Goal: Contribute content: Contribute content

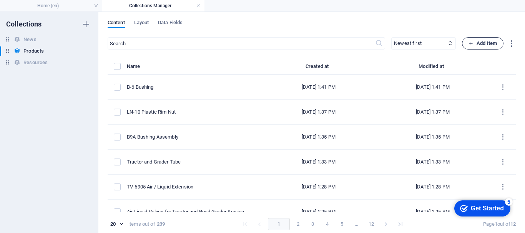
click at [471, 42] on icon "button" at bounding box center [470, 43] width 5 height 5
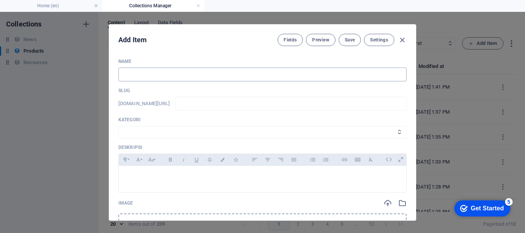
click at [204, 80] on input "text" at bounding box center [262, 75] width 288 height 14
type input "a"
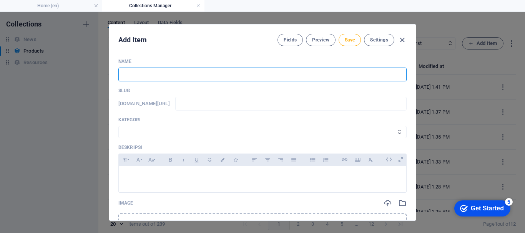
type input "A"
type input "a"
type input "Ai"
type input "ai"
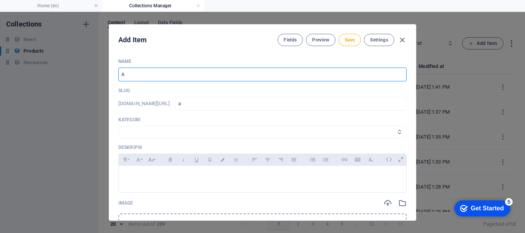
type input "ai"
type input "Air"
type input "air"
type input "Air / L"
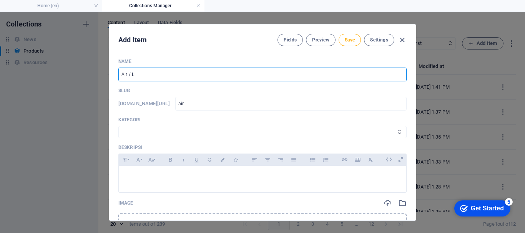
type input "air-l"
type input "Air / Li"
type input "air-li"
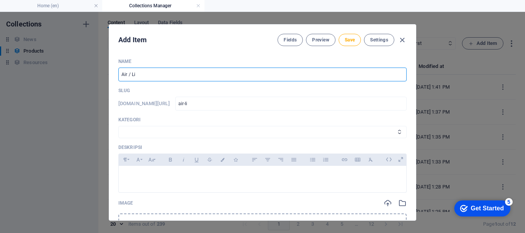
type input "Air / Liq"
type input "air-liq"
type input "Air / Liqu"
type input "air-liqu"
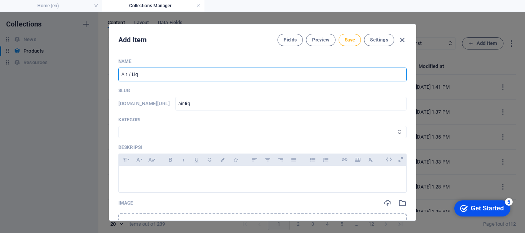
type input "air-liqu"
type input "Air / Liqui"
type input "air-liqui"
type input "Air / Liquid"
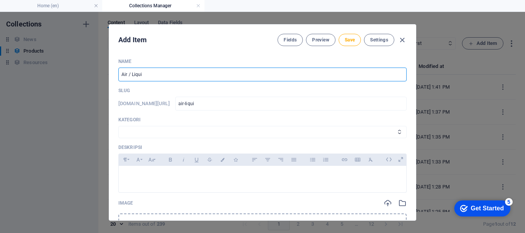
type input "air-liquid"
type input "Air / Liquid V"
type input "air-liquid-v"
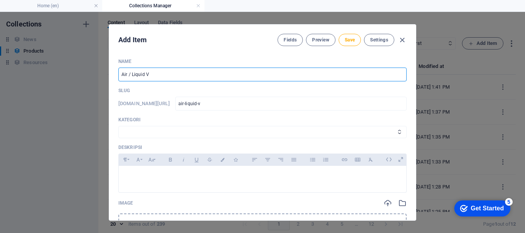
type input "Air / Liquid Va"
type input "air-liquid-va"
type input "Air / Liquid Val"
type input "air-liquid-val"
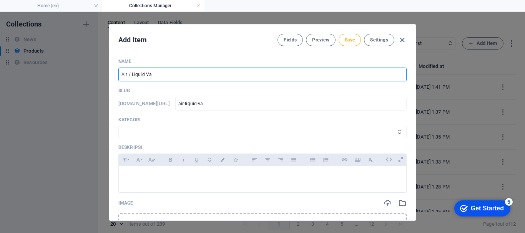
type input "air-liquid-val"
type input "Air / Liquid Valv"
type input "air-liquid-valv"
type input "Air / Liquid Valve"
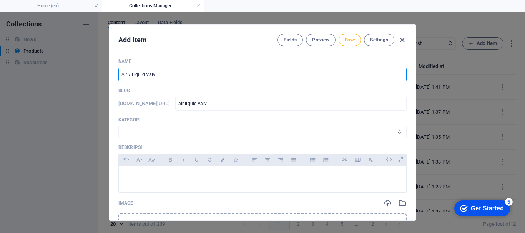
type input "air-liquid-valve"
type input "Air / Liquid Valves"
type input "air-liquid-valves"
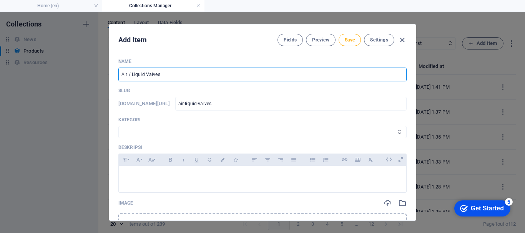
type input "Air / Liquid Valves C"
type input "air-liquid-valves-c"
type input "Air / Liquid Valves Co"
type input "air-liquid-valves-co"
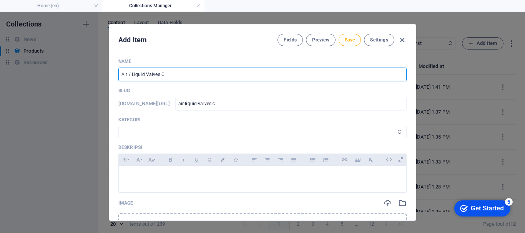
type input "air-liquid-valves-co"
type input "Air / Liquid Valves Cor"
type input "air-liquid-valves-cor"
type input "Air / Liquid Valves Core"
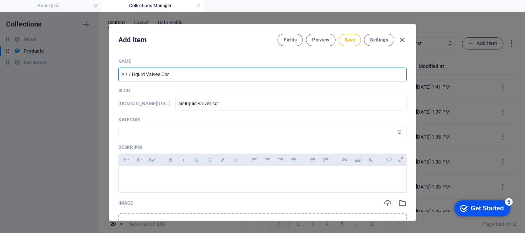
type input "air-liquid-valves-core"
type input "Air / Liquid Valves Core H"
type input "air-liquid-valves-core-h"
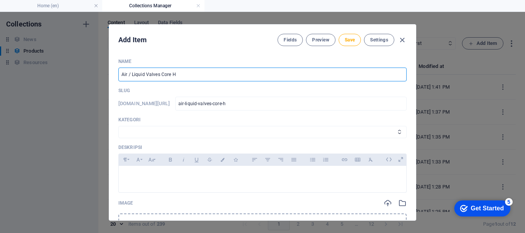
type input "Air / Liquid Valves Core Ho"
type input "air-liquid-valves-core-ho"
type input "Air / Liquid Valves Core Hou"
type input "air-liquid-valves-core-hou"
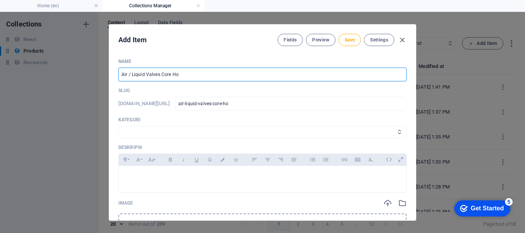
type input "air-liquid-valves-core-hou"
type input "Air / Liquid Valves Core Hous"
type input "air-liquid-valves-core-hous"
type input "Air / Liquid Valves Core Housi"
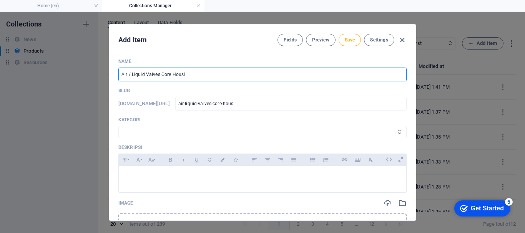
type input "air-liquid-valves-core-housi"
type input "Air / Liquid Valves Core Housin"
type input "air-liquid-valves-core-housin"
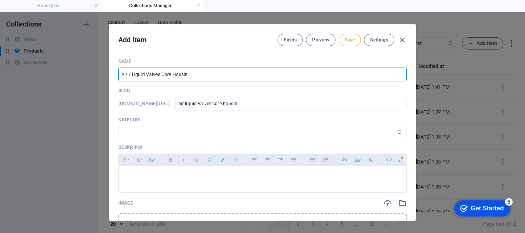
type input "Air / Liquid Valves Core Housing"
type input "air-liquid-valves-core-housing"
type input "Air / Liquid Valves Core Housing"
click at [150, 133] on select "Wheels & Rims RIMEX Complementary Products TyreSense Haltec RAD Checkers [PERSO…" at bounding box center [262, 132] width 288 height 12
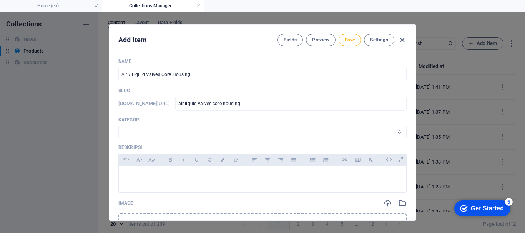
select select "Haltec"
click at [118, 126] on select "Wheels & Rims RIMEX Complementary Products TyreSense Haltec RAD Checkers [PERSO…" at bounding box center [262, 132] width 288 height 12
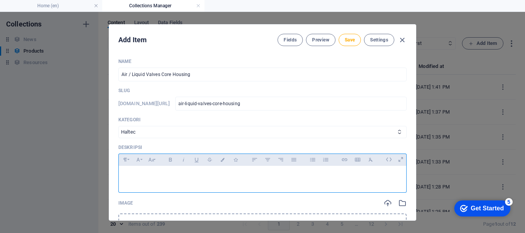
click at [137, 171] on div at bounding box center [262, 177] width 287 height 23
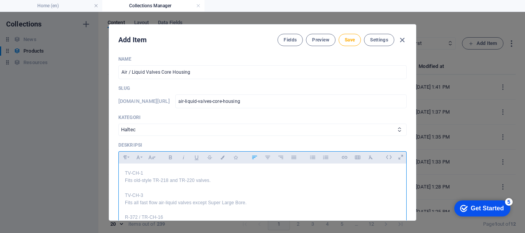
scroll to position [10, 0]
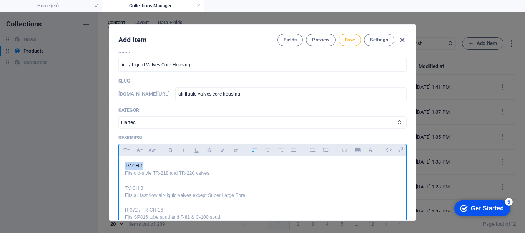
drag, startPoint x: 123, startPoint y: 164, endPoint x: 145, endPoint y: 168, distance: 22.6
click at [145, 168] on div "TV-CH-1 Fits old-style TR-218 and TR-220 valves. TV-CH-3 Fits all fast flow air…" at bounding box center [262, 191] width 287 height 71
click at [170, 152] on icon "button" at bounding box center [170, 150] width 3 height 4
click at [221, 148] on button "Colors" at bounding box center [222, 150] width 12 height 10
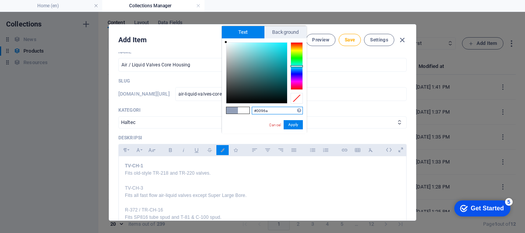
type input "#0096a1"
click at [295, 121] on button "Apply" at bounding box center [293, 124] width 19 height 9
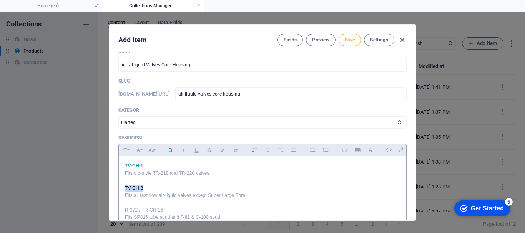
drag, startPoint x: 124, startPoint y: 185, endPoint x: 145, endPoint y: 186, distance: 20.8
click at [145, 186] on p "TV-CH-3" at bounding box center [262, 188] width 275 height 7
click at [168, 151] on icon "button" at bounding box center [170, 150] width 7 height 9
click at [223, 147] on button "Colors" at bounding box center [222, 150] width 12 height 10
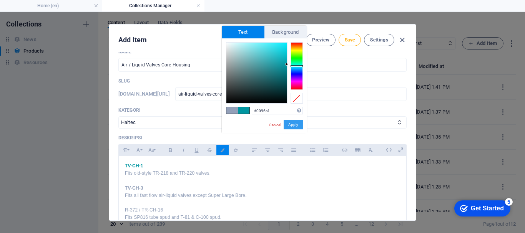
click at [295, 125] on button "Apply" at bounding box center [293, 124] width 19 height 9
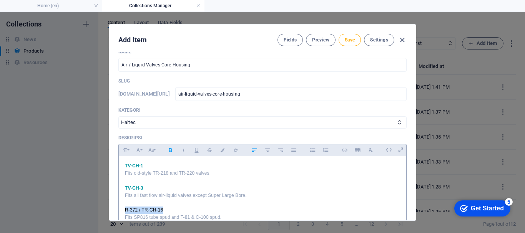
drag, startPoint x: 124, startPoint y: 211, endPoint x: 180, endPoint y: 177, distance: 65.7
click at [163, 211] on div "TV-CH-1 Fits old-style TR-218 and TR-220 valves. TV-CH-3 Fits all fast flow air…" at bounding box center [262, 191] width 287 height 71
click at [173, 150] on icon "button" at bounding box center [170, 150] width 7 height 9
click at [224, 149] on icon "button" at bounding box center [222, 150] width 7 height 4
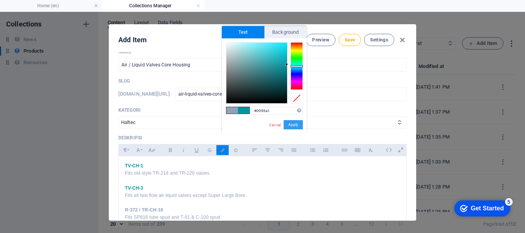
click at [290, 125] on button "Apply" at bounding box center [293, 124] width 19 height 9
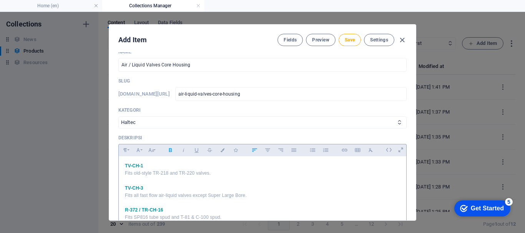
click at [289, 214] on p "Fits SP816 tube spud and T-81 & C-100 spud." at bounding box center [262, 217] width 275 height 7
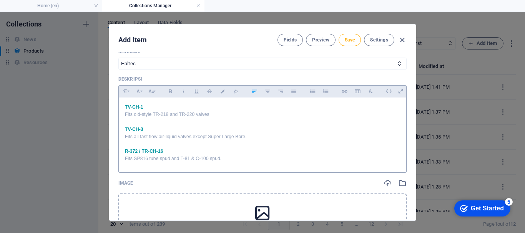
scroll to position [86, 0]
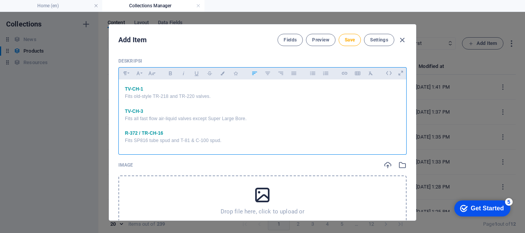
click at [179, 190] on div "Drop file here, click to upload or Select file from Files or our free stock pho…" at bounding box center [262, 208] width 288 height 65
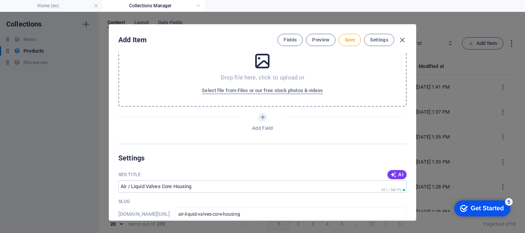
scroll to position [586, 0]
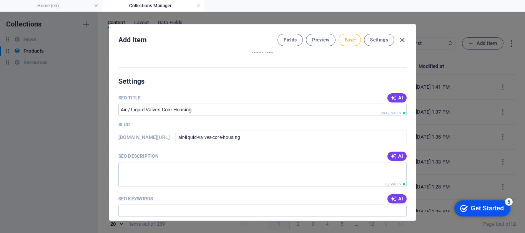
click at [396, 161] on div "SEO Description AI" at bounding box center [262, 157] width 288 height 12
click at [393, 156] on icon "button" at bounding box center [393, 156] width 6 height 6
type textarea "Discover our Air/Liquid Valves Core Housing solutions fitting various valves fo…"
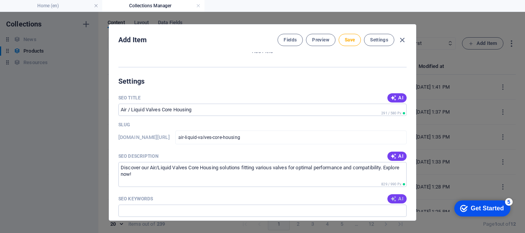
click at [400, 196] on span "AI" at bounding box center [396, 199] width 13 height 6
type input "Air liquid valve housing, Haltec valves, TR-218 core housing, fast flow air liq…"
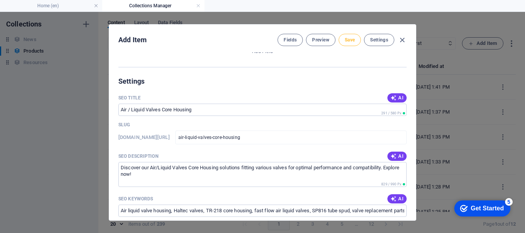
click at [350, 37] on button "Save" at bounding box center [350, 40] width 22 height 12
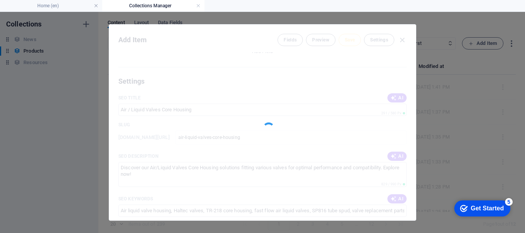
type input "air-liquid-valves-core-housing"
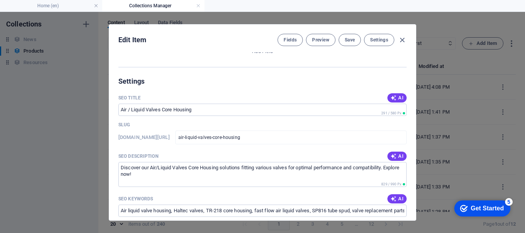
click at [401, 42] on icon "button" at bounding box center [402, 40] width 9 height 9
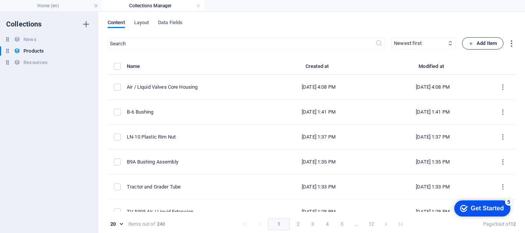
click at [481, 44] on span "Add Item" at bounding box center [482, 43] width 28 height 9
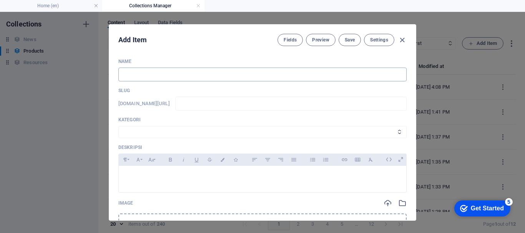
click at [158, 76] on input "text" at bounding box center [262, 75] width 288 height 14
type input "R"
type input "r"
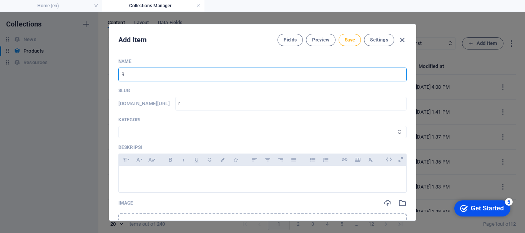
type input "Ri"
type input "ri"
type input "Rim"
type input "rim"
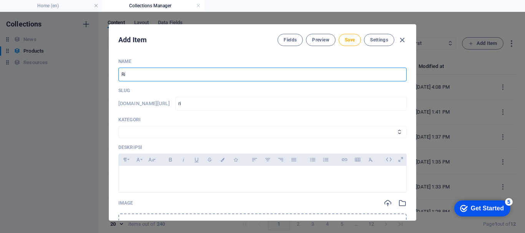
type input "rim"
type input "Rim H"
type input "rim-h"
type input "Rim Ho"
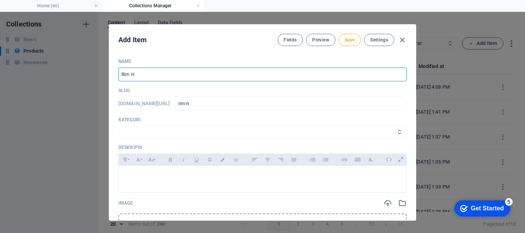
type input "rim-ho"
type input "Rim Hol"
type input "rim-hol"
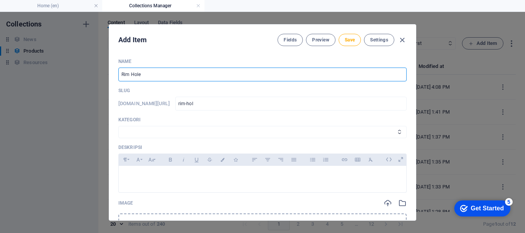
type input "Rim Hole"
type input "rim-hole"
type input "Rim Hole P"
type input "rim-hole-p"
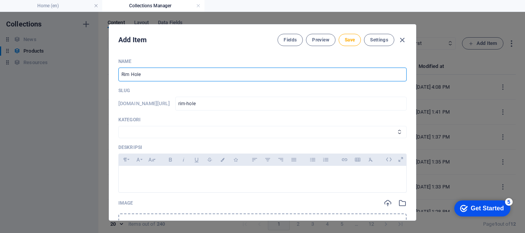
type input "rim-hole-p"
type input "Rim Hole Pl"
type input "rim-hole-pl"
type input "Rim Hole Plu"
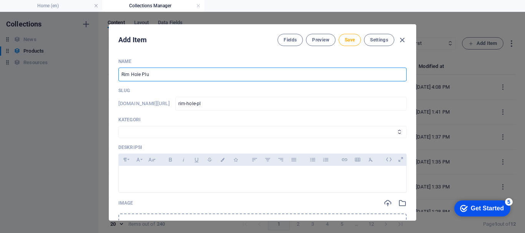
type input "rim-hole-plu"
type input "Rim Hole Plug"
type input "rim-hole-plug"
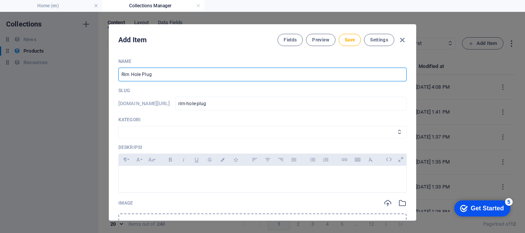
type input "Rim Hole Plugs"
type input "rim-hole-plugs"
type input "Rim Hole Plugs"
click at [161, 128] on select "Wheels & Rims RIMEX Complementary Products TyreSense Haltec RAD Checkers [PERSO…" at bounding box center [262, 132] width 288 height 12
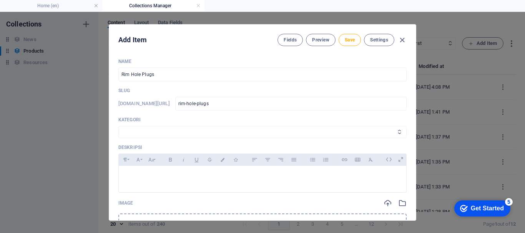
select select "Haltec"
click at [118, 126] on select "Wheels & Rims RIMEX Complementary Products TyreSense Haltec RAD Checkers [PERSO…" at bounding box center [262, 132] width 288 height 12
click at [146, 169] on div at bounding box center [262, 177] width 287 height 23
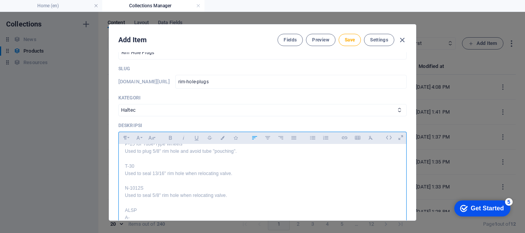
scroll to position [12, 0]
drag, startPoint x: 124, startPoint y: 209, endPoint x: 136, endPoint y: 209, distance: 11.5
click at [136, 209] on p "ALSP" at bounding box center [262, 208] width 275 height 7
click at [169, 139] on icon "button" at bounding box center [170, 138] width 3 height 4
click at [222, 139] on icon "button" at bounding box center [222, 138] width 7 height 4
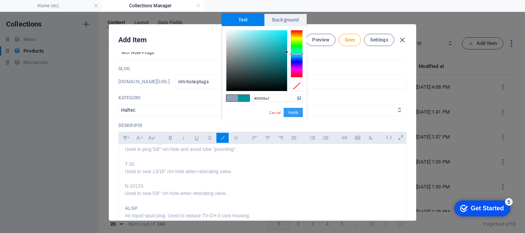
click at [289, 113] on button "Apply" at bounding box center [293, 112] width 19 height 9
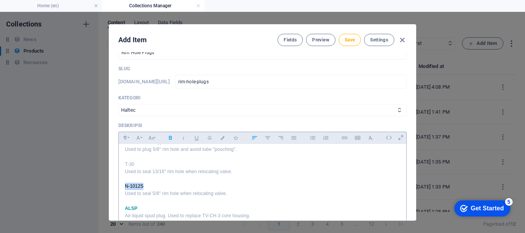
drag, startPoint x: 124, startPoint y: 185, endPoint x: 161, endPoint y: 153, distance: 48.2
click at [142, 183] on p "N-1012S" at bounding box center [262, 186] width 275 height 7
click at [171, 140] on icon "button" at bounding box center [170, 137] width 7 height 9
click at [224, 138] on icon "button" at bounding box center [222, 138] width 7 height 4
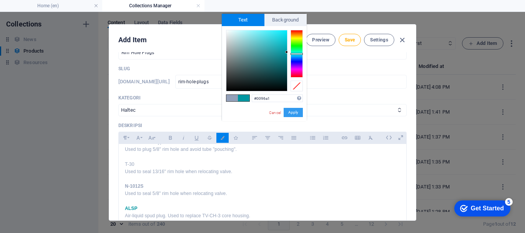
click at [289, 111] on button "Apply" at bounding box center [293, 112] width 19 height 9
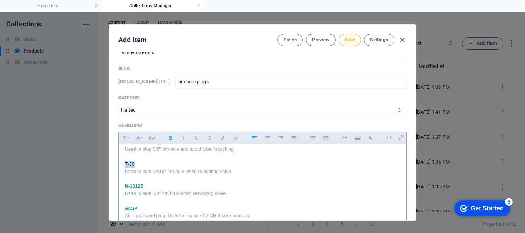
drag, startPoint x: 123, startPoint y: 162, endPoint x: 136, endPoint y: 162, distance: 13.1
click at [136, 162] on div "P-15 for Tube-Type Wheels Used to plug 5/8" rim hole and avoid tube "pouching".…" at bounding box center [262, 179] width 287 height 93
click at [169, 139] on icon "button" at bounding box center [170, 138] width 3 height 4
click at [221, 138] on icon "button" at bounding box center [222, 138] width 7 height 4
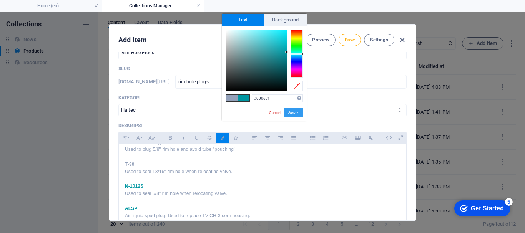
click at [294, 113] on button "Apply" at bounding box center [293, 112] width 19 height 9
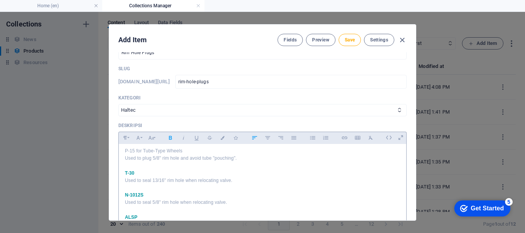
scroll to position [0, 0]
drag, startPoint x: 123, startPoint y: 154, endPoint x: 177, endPoint y: 142, distance: 55.3
click at [183, 151] on div "P-15 for Tube-Type Wheels Used to plug 5/8" rim hole and avoid tube "pouching".…" at bounding box center [262, 190] width 287 height 93
click at [170, 138] on icon "button" at bounding box center [170, 138] width 3 height 4
click at [221, 138] on icon "button" at bounding box center [222, 138] width 7 height 4
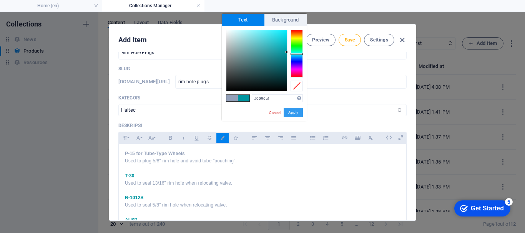
click at [289, 113] on button "Apply" at bounding box center [293, 112] width 19 height 9
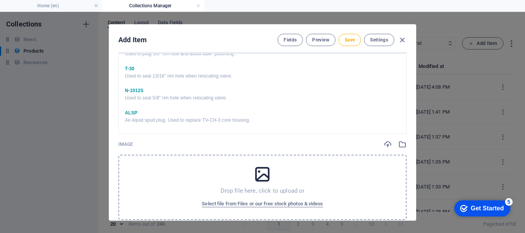
scroll to position [176, 0]
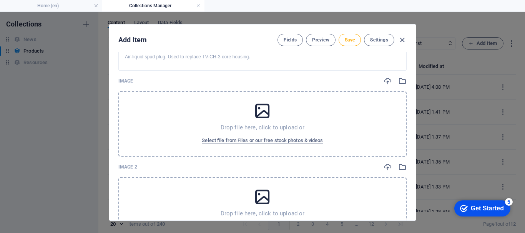
click at [212, 113] on div "Drop file here, click to upload or Select file from Files or our free stock pho…" at bounding box center [262, 123] width 288 height 65
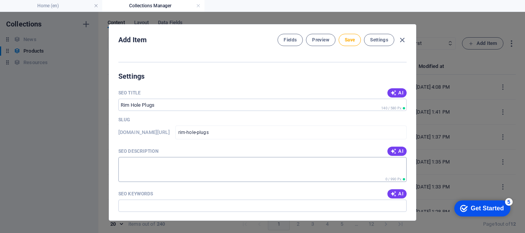
scroll to position [637, 0]
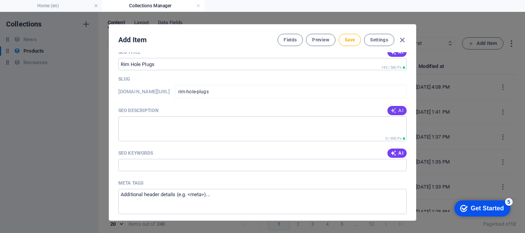
click at [394, 110] on icon "button" at bounding box center [393, 111] width 6 height 6
type textarea "Discover our Rim Hole Plugs for tube-type wheels, designed to seal rim holes an…"
click at [396, 154] on span "AI" at bounding box center [396, 153] width 13 height 6
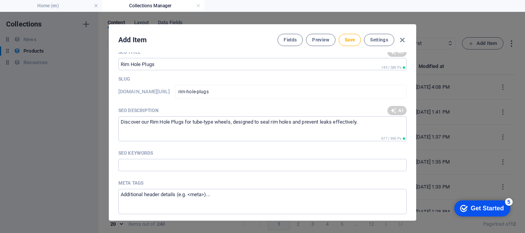
type input "rim hole plugs, tube-type wheel plugs, seal rim hole, valve relocation seal, ai…"
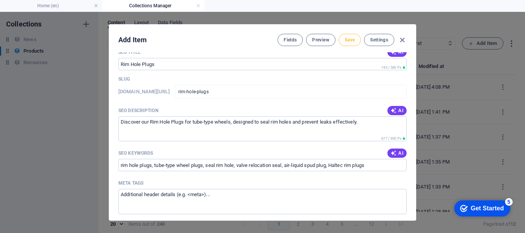
click at [348, 40] on span "Save" at bounding box center [350, 40] width 10 height 6
click at [402, 38] on icon "button" at bounding box center [402, 40] width 9 height 9
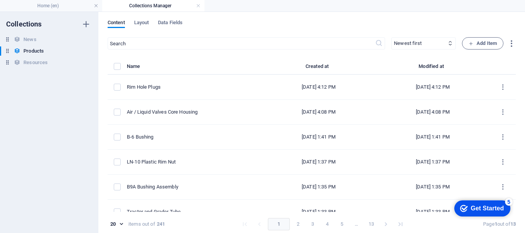
type input "rim-hole-plugs"
click at [487, 45] on span "Add Item" at bounding box center [482, 43] width 28 height 9
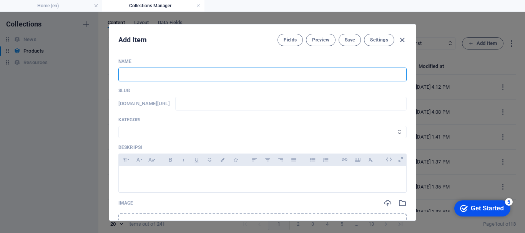
click at [227, 78] on input "text" at bounding box center [262, 75] width 288 height 14
type input "3"
type input "31"
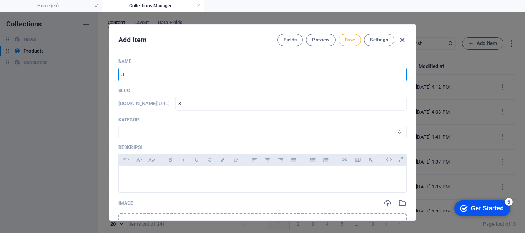
type input "31"
type input "310"
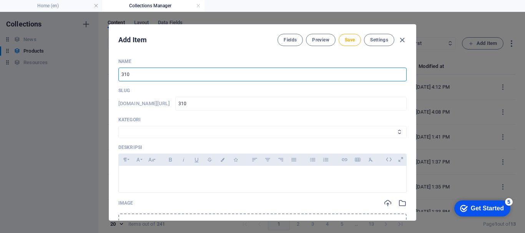
type input "310 V"
type input "310-v"
type input "310 Va"
type input "310-va"
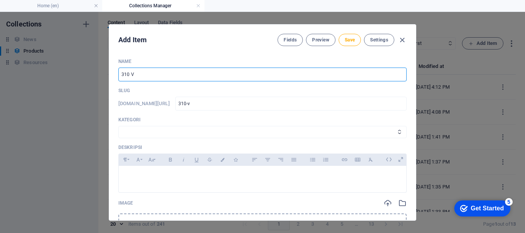
type input "310-va"
type input "310 Val"
type input "310-val"
type input "310 Valv"
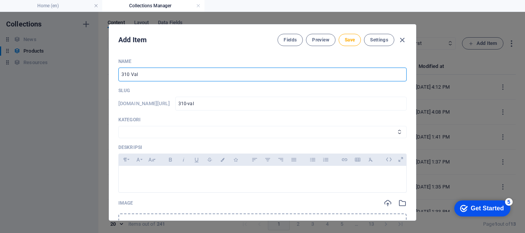
type input "310-valv"
type input "310 Valve"
type input "310-valve"
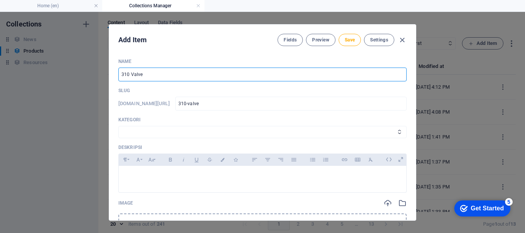
type input "310 Valve A"
type input "310-valve-a"
type input "310 Valve Ad"
type input "310-valve-ad"
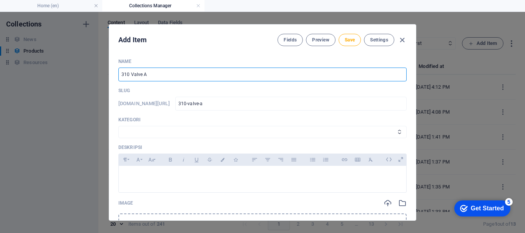
type input "310-valve-ad"
type input "310 Valve Ada"
type input "310-valve-ada"
type input "310 Valve Adap"
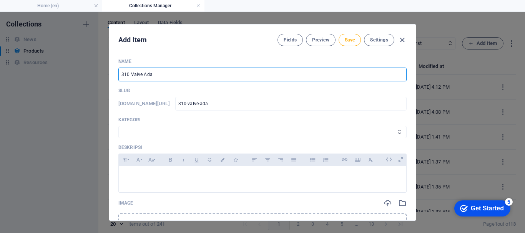
type input "310-valve-adap"
type input "310 Valve Adapt"
type input "310-valve-adapt"
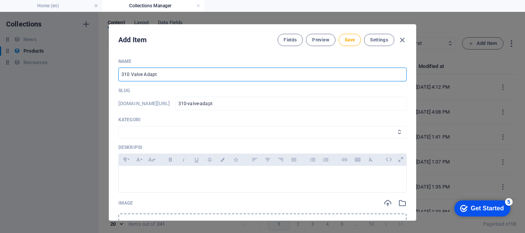
type input "310 Valve Adapte"
type input "310-valve-adapte"
type input "310 Valve Adapter"
type input "310-valve-adapter"
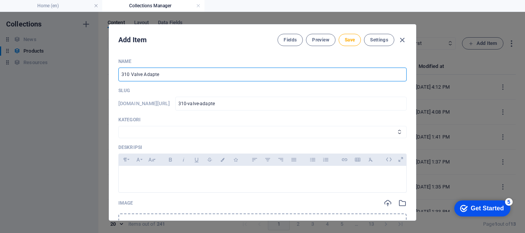
type input "310-valve-adapter"
type input "310 Valve Adapter G"
type input "310-valve-adapter-g"
type input "310 Valve Adapter Gu"
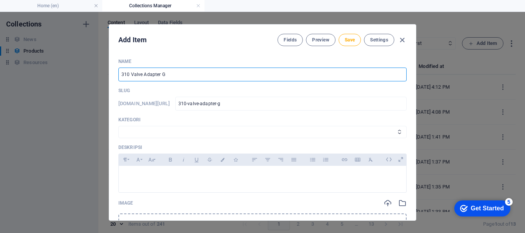
type input "310-valve-adapter-gu"
type input "310 Valve Adapter Gun"
type input "310-valve-adapter-gun"
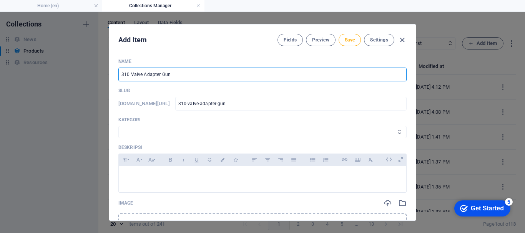
type input "310 Valve Adapter Gun"
click at [206, 130] on select "Wheels & Rims RIMEX Complementary Products TyreSense Haltec RAD Checkers [PERSO…" at bounding box center [262, 132] width 288 height 12
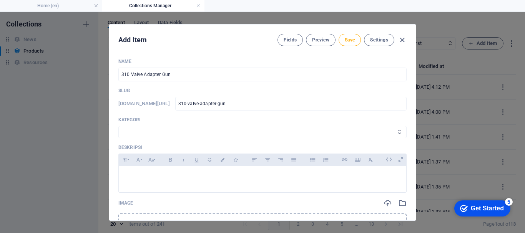
select select "Haltec"
click at [118, 126] on select "Wheels & Rims RIMEX Complementary Products TyreSense Haltec RAD Checkers [PERSO…" at bounding box center [262, 132] width 288 height 12
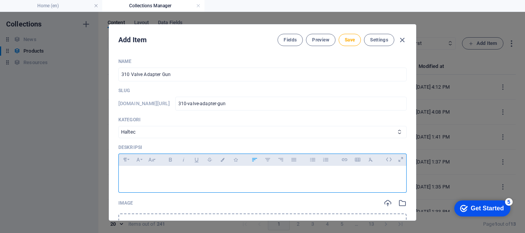
click at [143, 173] on p at bounding box center [262, 175] width 275 height 7
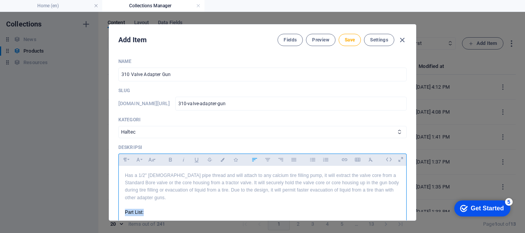
drag, startPoint x: 124, startPoint y: 212, endPoint x: 149, endPoint y: 212, distance: 25.4
click at [149, 212] on p "Part List:" at bounding box center [262, 212] width 275 height 7
click at [168, 163] on icon "button" at bounding box center [170, 159] width 7 height 9
click at [222, 158] on icon "button" at bounding box center [222, 160] width 7 height 4
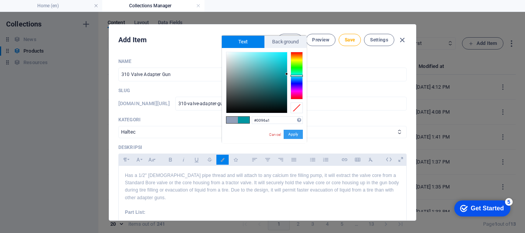
click at [290, 134] on button "Apply" at bounding box center [293, 134] width 19 height 9
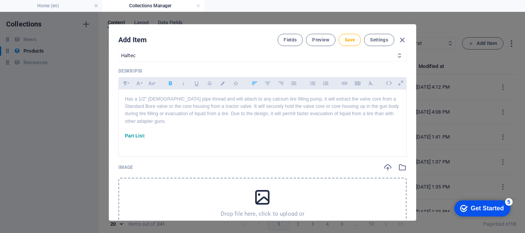
scroll to position [77, 0]
click at [135, 143] on p at bounding box center [262, 142] width 275 height 7
click at [312, 86] on icon "button" at bounding box center [312, 82] width 7 height 9
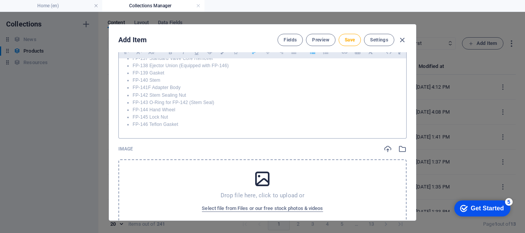
scroll to position [154, 0]
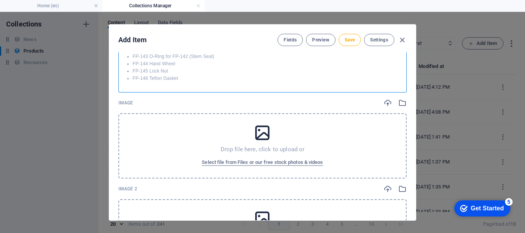
click at [176, 117] on div "Drop file here, click to upload or Select file from Files or our free stock pho…" at bounding box center [262, 145] width 288 height 65
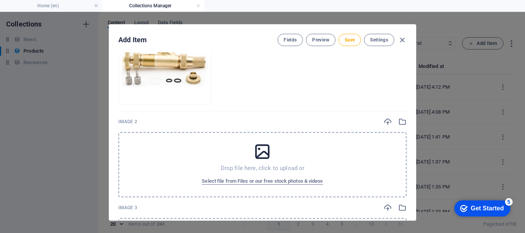
scroll to position [307, 0]
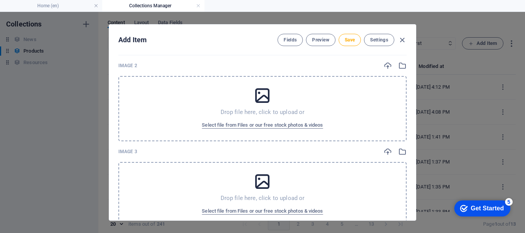
click at [165, 83] on div "Drop file here, click to upload or Select file from Files or our free stock pho…" at bounding box center [262, 108] width 288 height 65
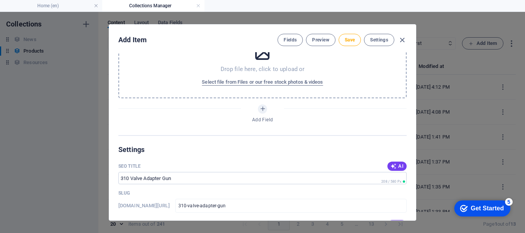
scroll to position [576, 0]
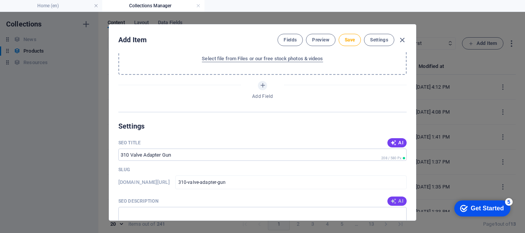
click at [392, 199] on icon "button" at bounding box center [393, 201] width 6 height 6
type textarea "Discover the 310 Valve Adapter Gun for quick tire liquid evacuation with secure…"
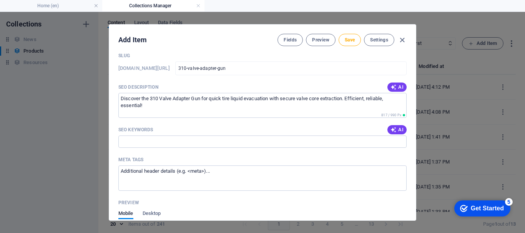
scroll to position [692, 0]
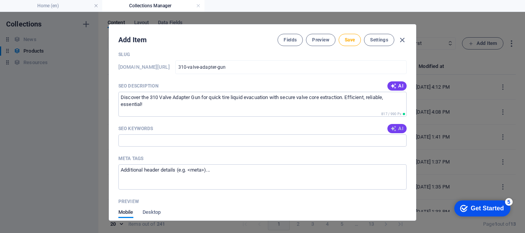
click at [397, 127] on span "AI" at bounding box center [396, 129] width 13 height 6
type input "310 valve adapter gun, tire filling pump adapter, valve core remover tool, trac…"
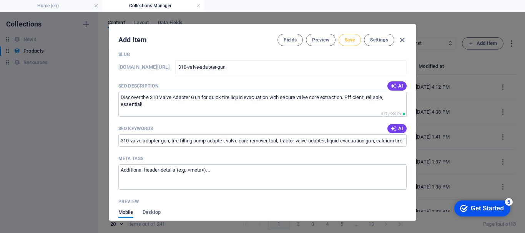
click at [353, 38] on span "Save" at bounding box center [350, 40] width 10 height 6
click at [401, 42] on icon "button" at bounding box center [402, 40] width 9 height 9
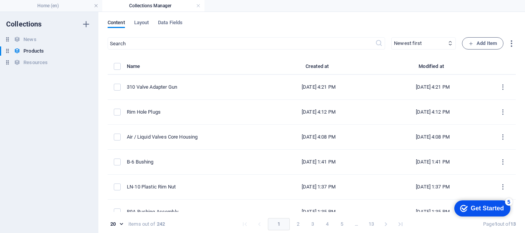
type input "310-valve-adapter-gun"
click at [476, 42] on span "Add Item" at bounding box center [482, 43] width 28 height 9
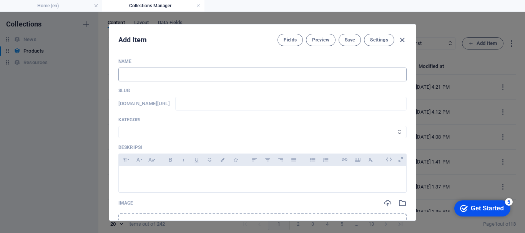
click at [203, 79] on input "text" at bounding box center [262, 75] width 288 height 14
type input "N"
type input "n"
click at [183, 131] on select "Wheels & Rims RIMEX Complementary Products TyreSense Haltec RAD Checkers [PERSO…" at bounding box center [262, 132] width 288 height 12
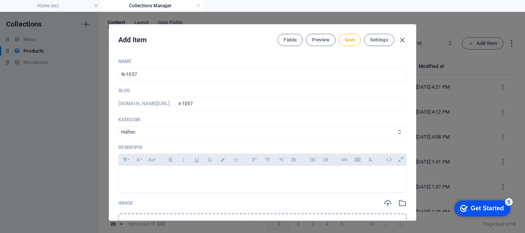
click at [118, 126] on select "Wheels & Rims RIMEX Complementary Products TyreSense Haltec RAD Checkers [PERSO…" at bounding box center [262, 132] width 288 height 12
click at [147, 178] on p at bounding box center [262, 175] width 275 height 7
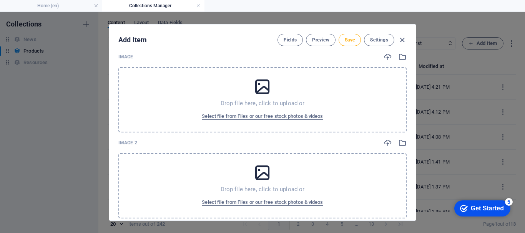
scroll to position [154, 0]
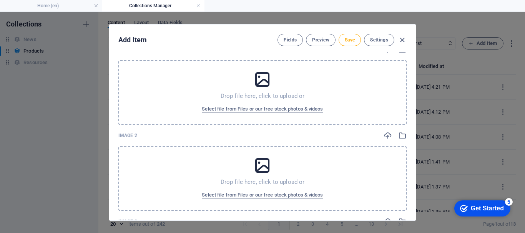
click at [191, 82] on div "Drop file here, click to upload or Select file from Files or our free stock pho…" at bounding box center [262, 92] width 288 height 65
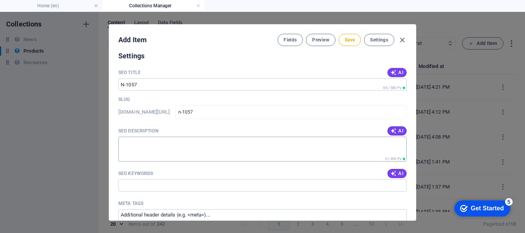
scroll to position [576, 0]
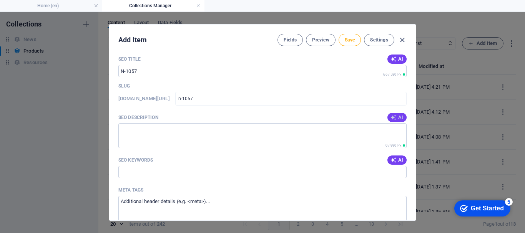
click at [395, 116] on span "AI" at bounding box center [396, 118] width 13 height 6
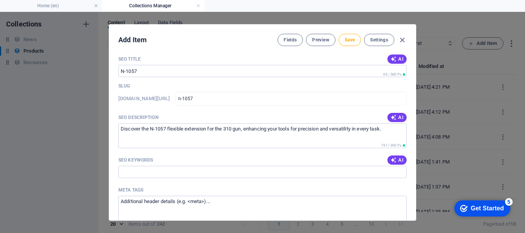
click at [399, 160] on span "AI" at bounding box center [396, 160] width 13 height 6
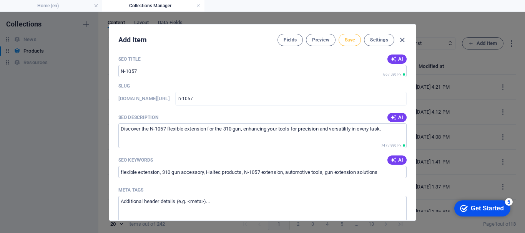
click at [355, 41] on button "Save" at bounding box center [350, 40] width 22 height 12
click at [402, 41] on icon "button" at bounding box center [402, 40] width 9 height 9
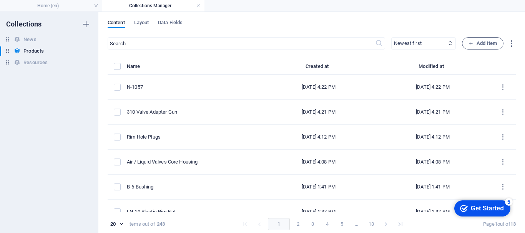
scroll to position [0, 0]
click at [478, 42] on span "Add Item" at bounding box center [482, 43] width 28 height 9
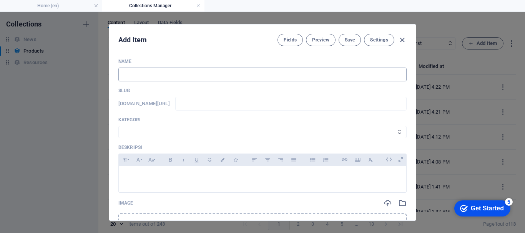
click at [176, 77] on input "text" at bounding box center [262, 75] width 288 height 14
click at [168, 131] on select "Wheels & Rims RIMEX Complementary Products TyreSense Haltec RAD Checkers [PERSO…" at bounding box center [262, 132] width 288 height 12
click at [118, 126] on select "Wheels & Rims RIMEX Complementary Products TyreSense Haltec RAD Checkers [PERSO…" at bounding box center [262, 132] width 288 height 12
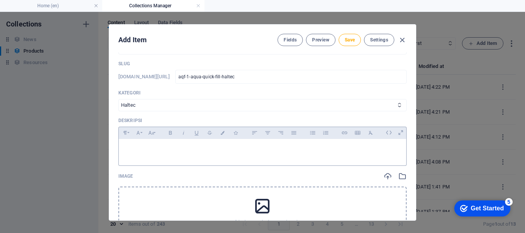
scroll to position [38, 0]
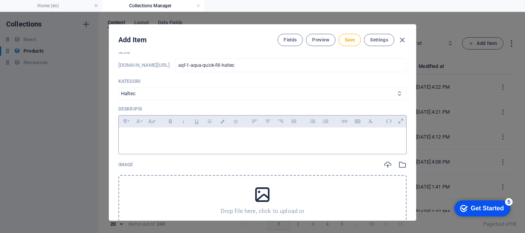
click at [164, 145] on div at bounding box center [262, 139] width 287 height 23
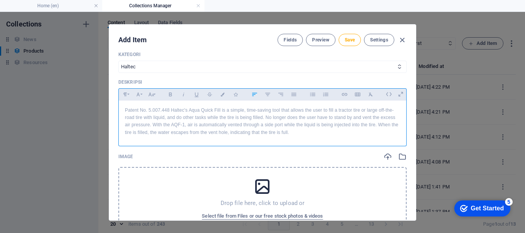
scroll to position [77, 0]
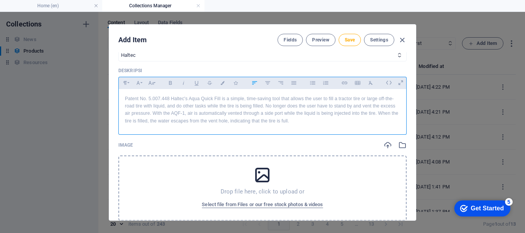
click at [177, 166] on div "Drop file here, click to upload or Select file from Files or our free stock pho…" at bounding box center [262, 188] width 288 height 65
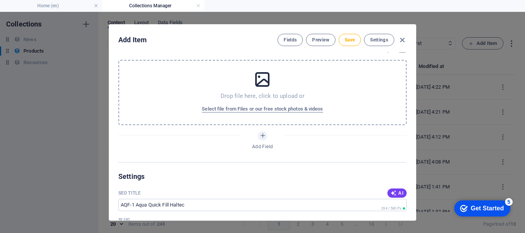
scroll to position [538, 0]
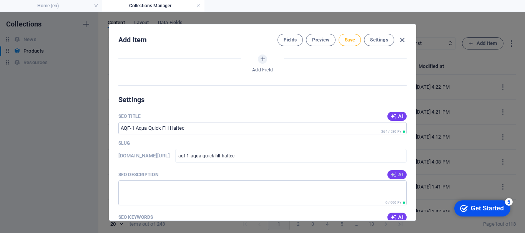
click at [403, 172] on div "AI" at bounding box center [396, 174] width 19 height 9
click at [402, 173] on button "AI" at bounding box center [396, 174] width 19 height 9
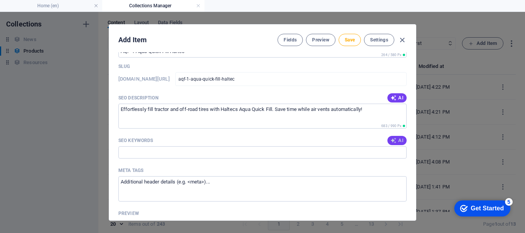
click at [396, 140] on span "AI" at bounding box center [396, 141] width 13 height 6
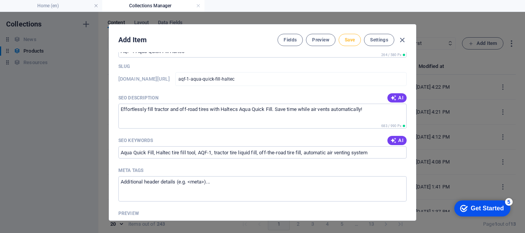
click at [347, 43] on button "Save" at bounding box center [350, 40] width 22 height 12
click at [403, 43] on icon "button" at bounding box center [402, 40] width 9 height 9
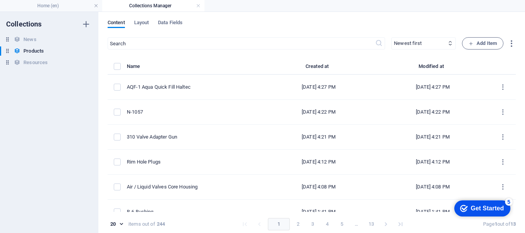
scroll to position [0, 0]
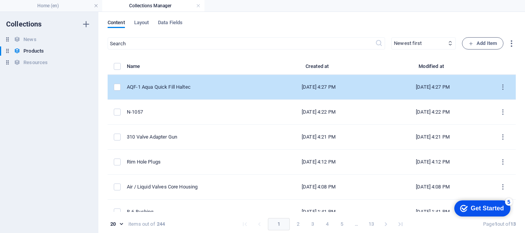
click at [224, 90] on div "AQF-1 Aqua Quick Fill Haltec" at bounding box center [191, 87] width 129 height 7
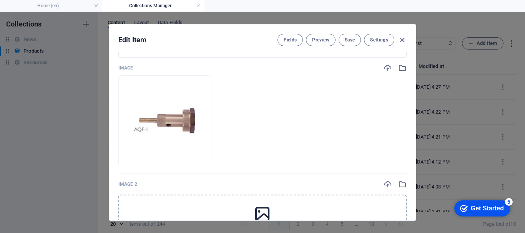
scroll to position [154, 0]
click at [404, 38] on icon "button" at bounding box center [402, 40] width 9 height 9
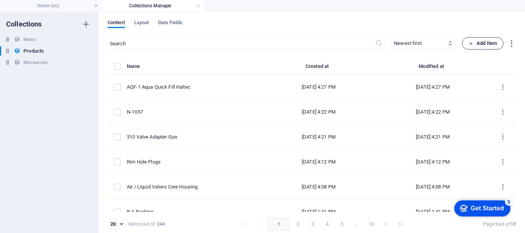
click at [495, 45] on button "Add Item" at bounding box center [482, 43] width 41 height 12
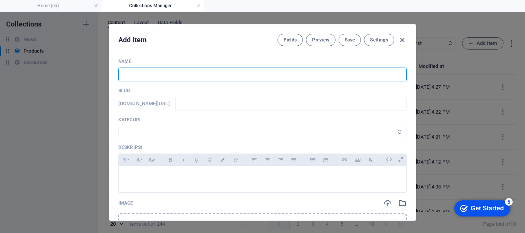
click at [219, 78] on input "text" at bounding box center [262, 75] width 288 height 14
click at [180, 133] on select "Wheels & Rims RIMEX Complementary Products TyreSense Haltec RAD Checkers [PERSO…" at bounding box center [262, 132] width 288 height 12
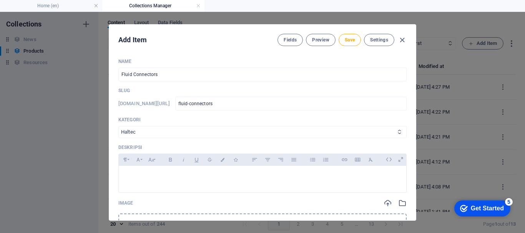
click at [118, 126] on select "Wheels & Rims RIMEX Complementary Products TyreSense Haltec RAD Checkers [PERSO…" at bounding box center [262, 132] width 288 height 12
click at [151, 185] on div at bounding box center [262, 177] width 287 height 23
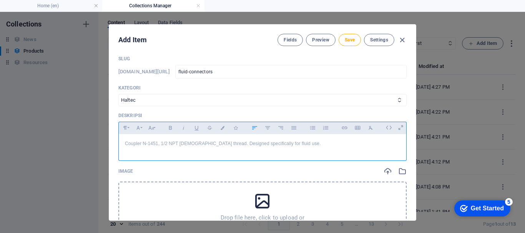
scroll to position [0, 0]
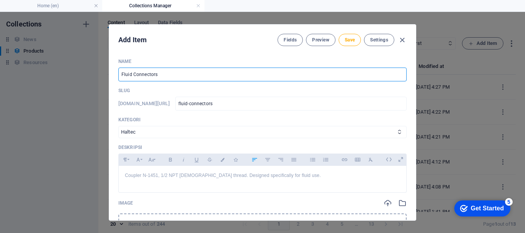
click at [119, 73] on input "Fluid Connectors" at bounding box center [262, 75] width 288 height 14
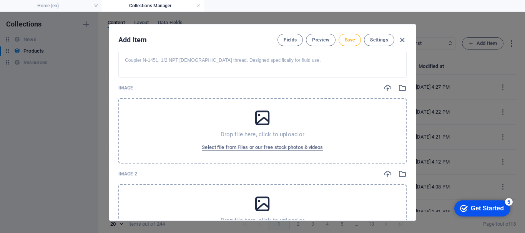
click at [184, 113] on div "Drop file here, click to upload or Select file from Files or our free stock pho…" at bounding box center [262, 130] width 288 height 65
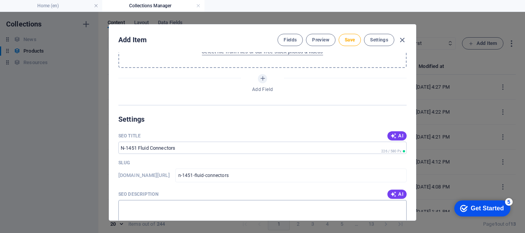
scroll to position [538, 0]
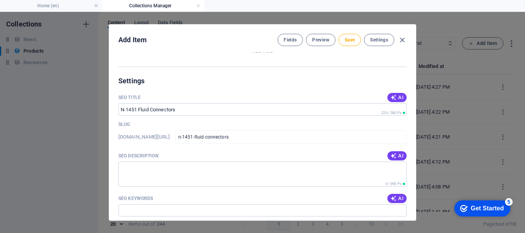
click at [392, 161] on div "SEO Description AI" at bounding box center [262, 156] width 288 height 12
click at [392, 156] on icon "button" at bounding box center [393, 156] width 6 height 6
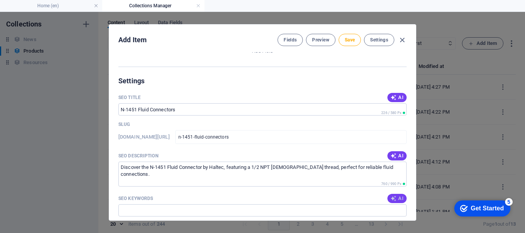
click at [400, 199] on span "AI" at bounding box center [396, 199] width 13 height 6
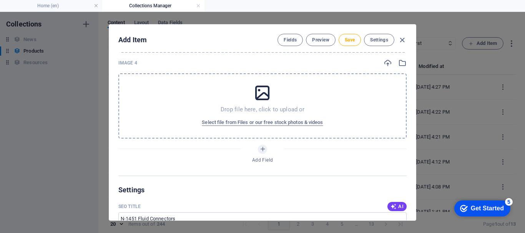
scroll to position [423, 0]
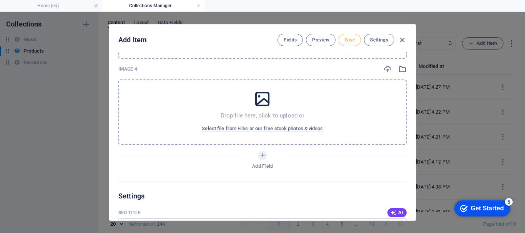
click at [347, 40] on span "Save" at bounding box center [350, 40] width 10 height 6
click at [403, 38] on icon "button" at bounding box center [402, 40] width 9 height 9
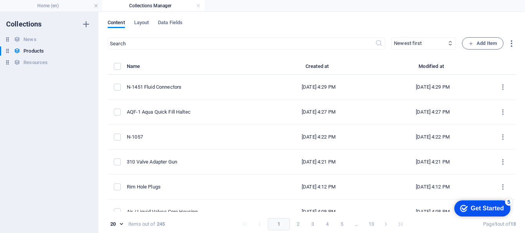
scroll to position [0, 0]
click at [476, 46] on span "Add Item" at bounding box center [482, 43] width 28 height 9
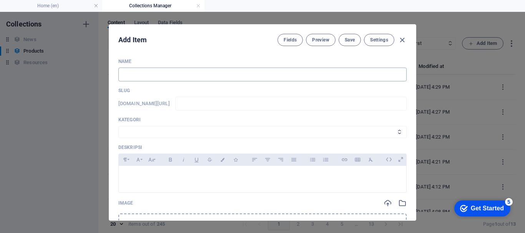
click at [188, 75] on input "text" at bounding box center [262, 75] width 288 height 14
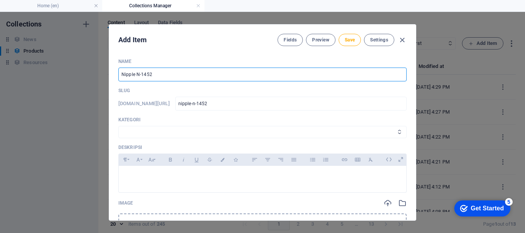
click at [191, 135] on select "Wheels & Rims RIMEX Complementary Products TyreSense Haltec RAD Checkers [PERSO…" at bounding box center [262, 132] width 288 height 12
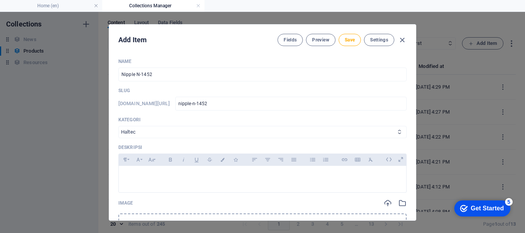
click at [118, 126] on select "Wheels & Rims RIMEX Complementary Products TyreSense Haltec RAD Checkers [PERSO…" at bounding box center [262, 132] width 288 height 12
click at [151, 171] on div at bounding box center [262, 177] width 287 height 23
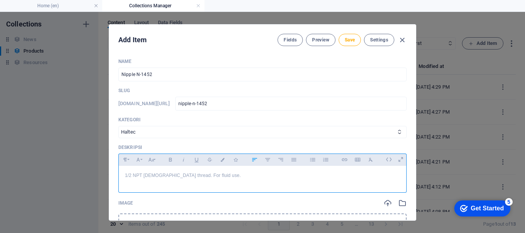
scroll to position [38, 0]
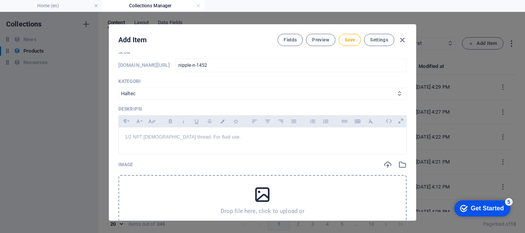
click at [193, 176] on div "Drop file here, click to upload or Select file from Files or our free stock pho…" at bounding box center [262, 207] width 288 height 65
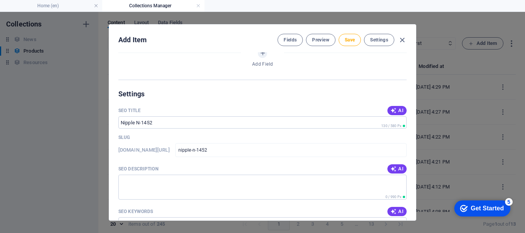
scroll to position [538, 0]
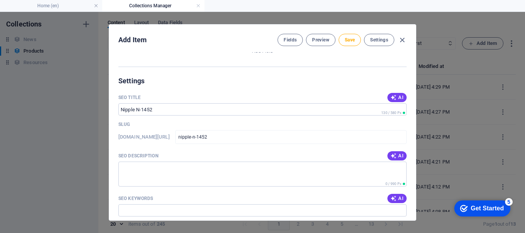
click at [391, 151] on div "SEO Description AI" at bounding box center [262, 156] width 288 height 12
click at [392, 155] on icon "button" at bounding box center [393, 156] width 6 height 6
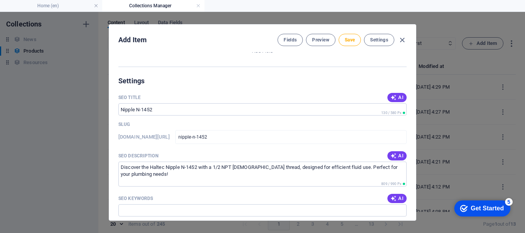
click at [399, 201] on span "AI" at bounding box center [396, 199] width 13 height 6
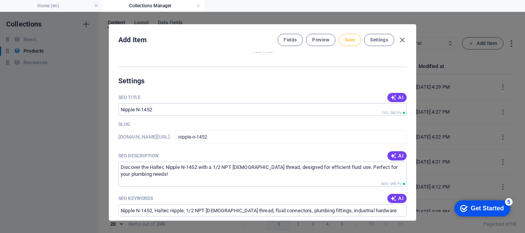
click at [347, 39] on span "Save" at bounding box center [350, 40] width 10 height 6
click at [400, 40] on icon "button" at bounding box center [402, 40] width 9 height 9
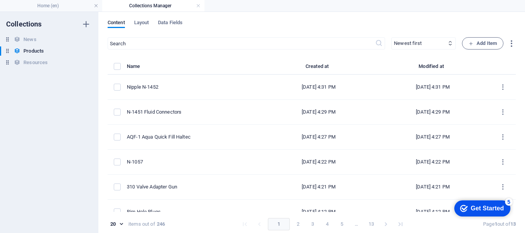
scroll to position [0, 0]
click at [481, 43] on span "Add Item" at bounding box center [482, 43] width 28 height 9
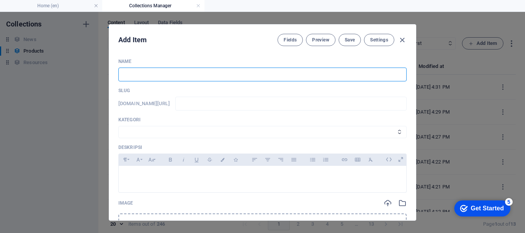
click at [206, 80] on input "text" at bounding box center [262, 75] width 288 height 14
click at [175, 128] on select "Wheels & Rims RIMEX Complementary Products TyreSense Haltec RAD Checkers [PERSO…" at bounding box center [262, 132] width 288 height 12
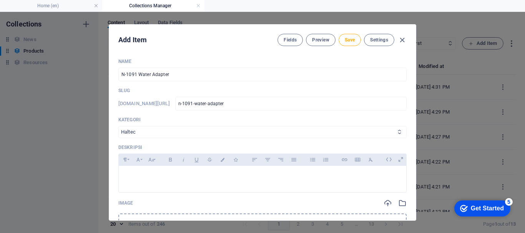
click at [118, 126] on select "Wheels & Rims RIMEX Complementary Products TyreSense Haltec RAD Checkers [PERSO…" at bounding box center [262, 132] width 288 height 12
click at [148, 179] on p at bounding box center [262, 175] width 275 height 7
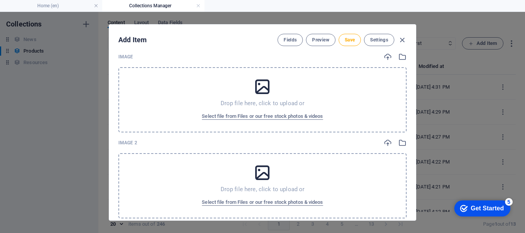
scroll to position [77, 0]
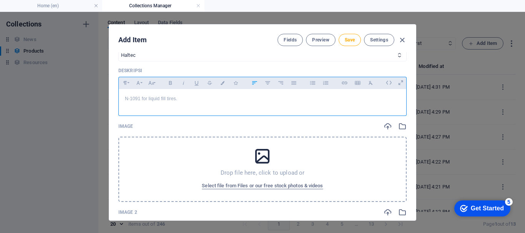
click at [161, 149] on div "Drop file here, click to upload or Select file from Files or our free stock pho…" at bounding box center [262, 169] width 288 height 65
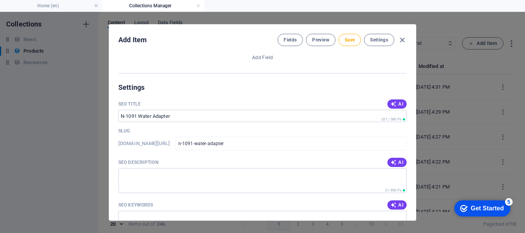
scroll to position [538, 0]
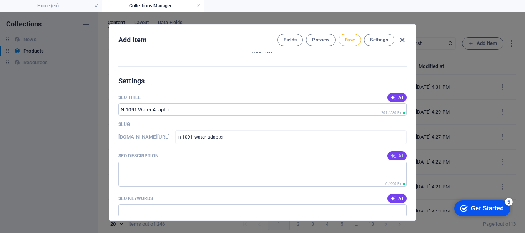
click at [393, 154] on icon "button" at bounding box center [393, 156] width 6 height 6
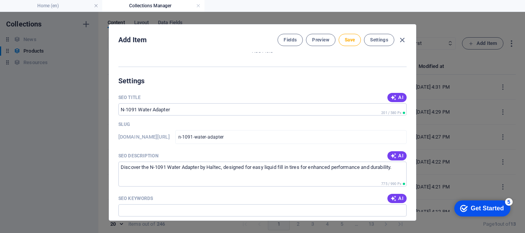
click at [400, 199] on span "AI" at bounding box center [396, 199] width 13 height 6
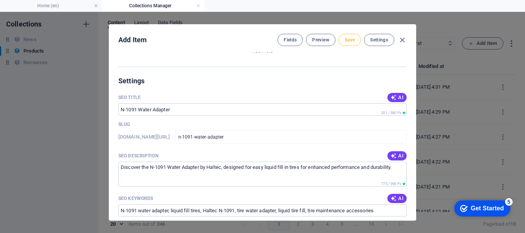
click at [352, 42] on span "Save" at bounding box center [350, 40] width 10 height 6
click at [403, 40] on icon "button" at bounding box center [402, 40] width 9 height 9
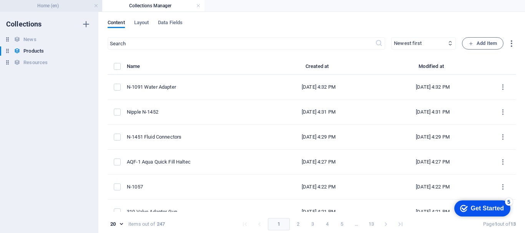
click at [65, 3] on h4 "Home (en)" at bounding box center [51, 6] width 102 height 8
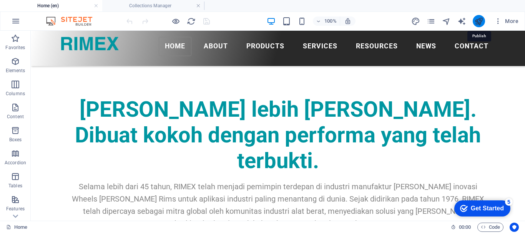
click at [477, 20] on icon "publish" at bounding box center [478, 21] width 9 height 9
